Goal: Task Accomplishment & Management: Manage account settings

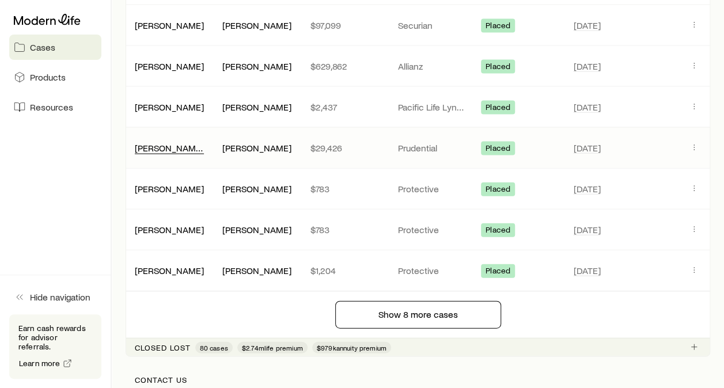
scroll to position [1209, 0]
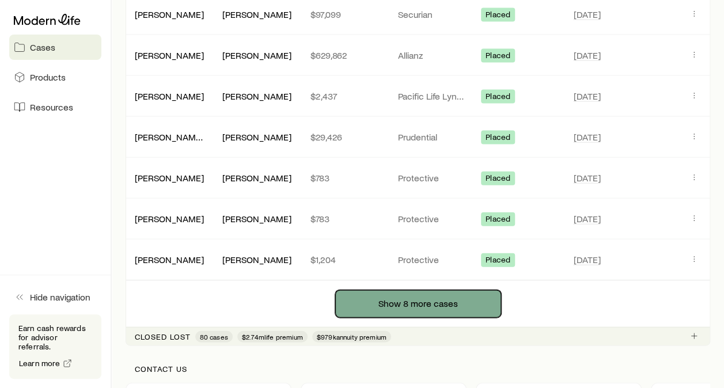
click at [367, 290] on button "Show 8 more cases" at bounding box center [418, 304] width 166 height 28
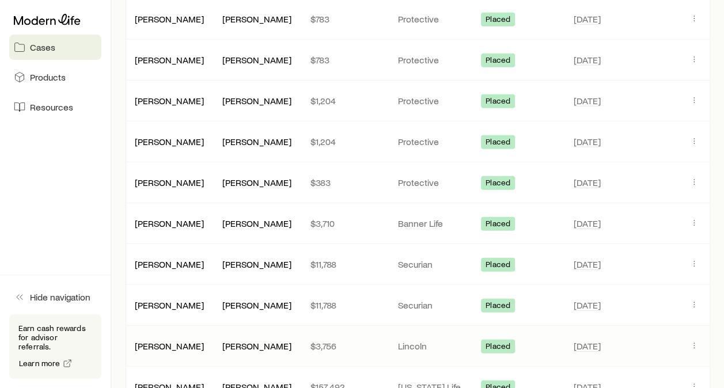
scroll to position [1382, 0]
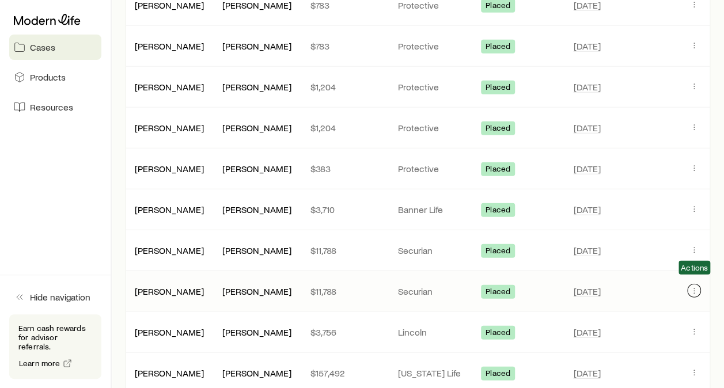
click at [695, 286] on icon "Client cases" at bounding box center [693, 290] width 9 height 9
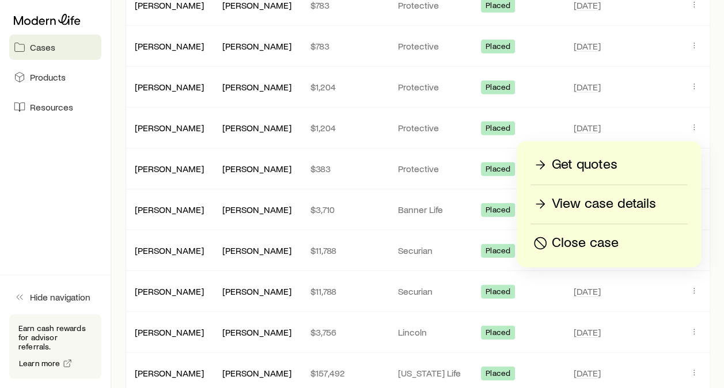
click at [588, 197] on p "View case details" at bounding box center [604, 204] width 104 height 18
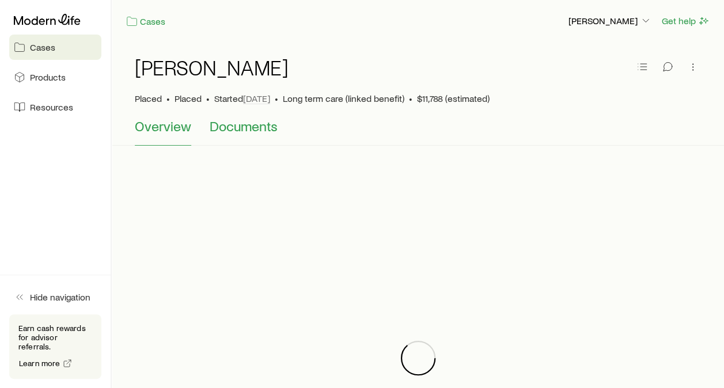
click at [255, 126] on span "Documents" at bounding box center [244, 126] width 68 height 16
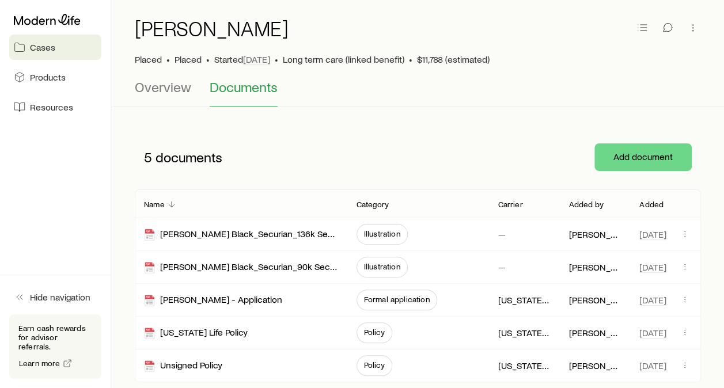
scroll to position [58, 0]
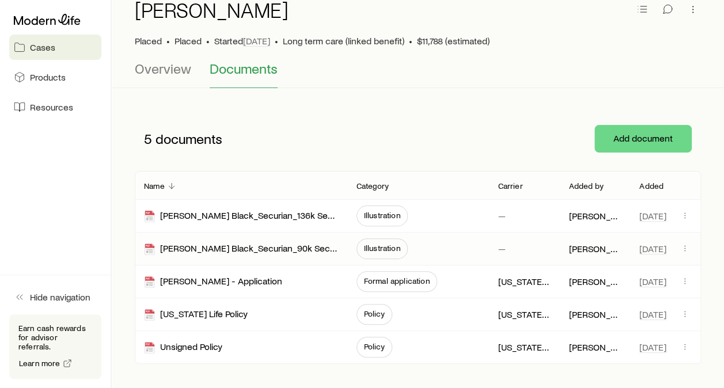
click at [381, 251] on span "Illustration" at bounding box center [382, 248] width 36 height 9
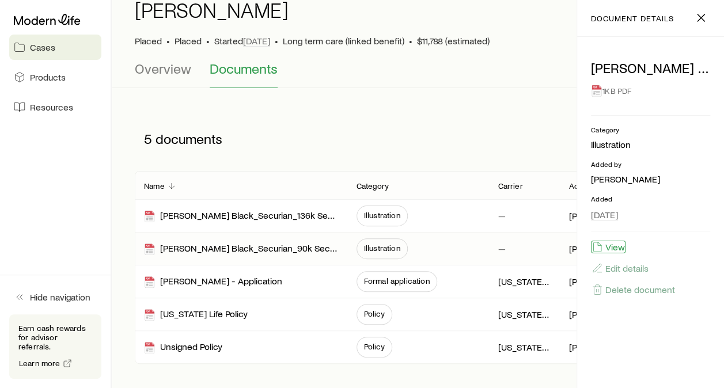
click at [617, 244] on button "View" at bounding box center [608, 247] width 35 height 13
click at [387, 213] on span "Illustration" at bounding box center [382, 215] width 36 height 9
click at [616, 242] on button "View" at bounding box center [608, 247] width 35 height 13
click at [365, 220] on span "Illustration" at bounding box center [381, 216] width 51 height 21
click at [375, 214] on span "Illustration" at bounding box center [382, 215] width 36 height 9
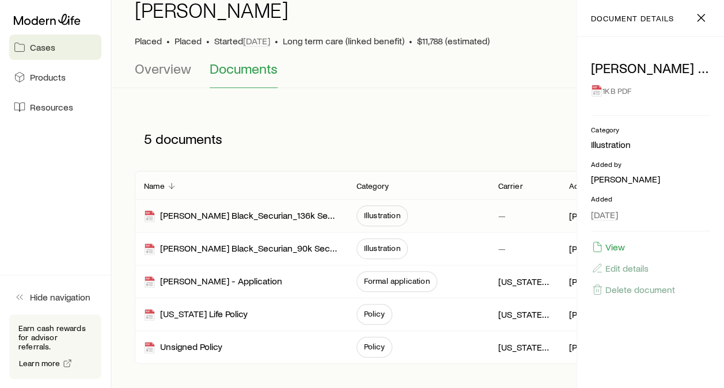
click at [610, 239] on div "[PERSON_NAME] Black_Securian_136k SecureCare_3% infl_10 Pay_12 1KB PDF Category…" at bounding box center [650, 212] width 147 height 351
click at [610, 245] on button "View" at bounding box center [608, 247] width 35 height 13
